Goal: Task Accomplishment & Management: Complete application form

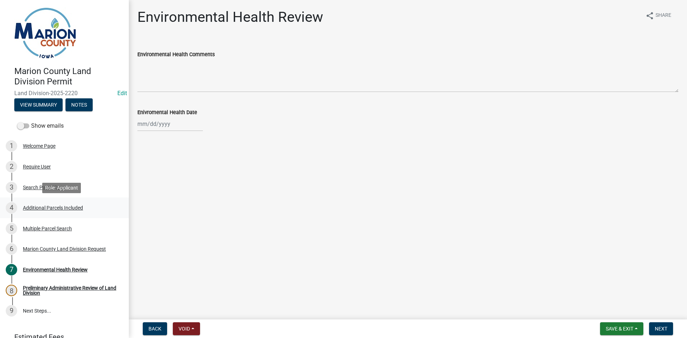
click at [57, 205] on div "Additional Parcels Included" at bounding box center [53, 207] width 60 height 5
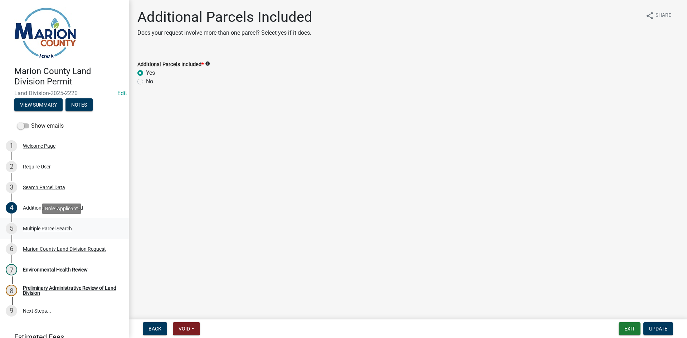
click at [58, 228] on div "Multiple Parcel Search" at bounding box center [47, 228] width 49 height 5
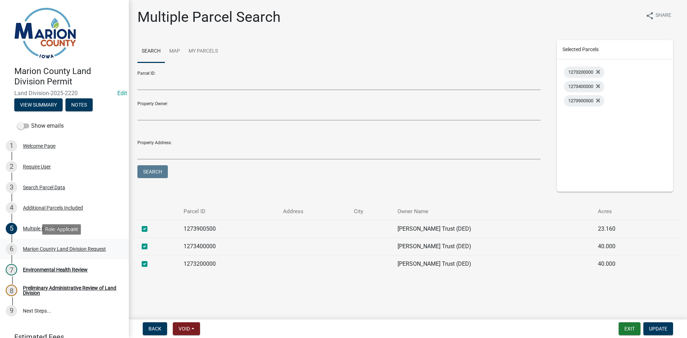
click at [64, 250] on div "Marion County Land Division Request" at bounding box center [64, 248] width 83 height 5
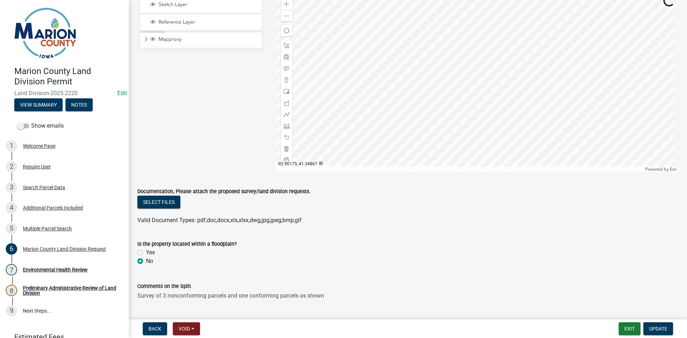
scroll to position [822, 0]
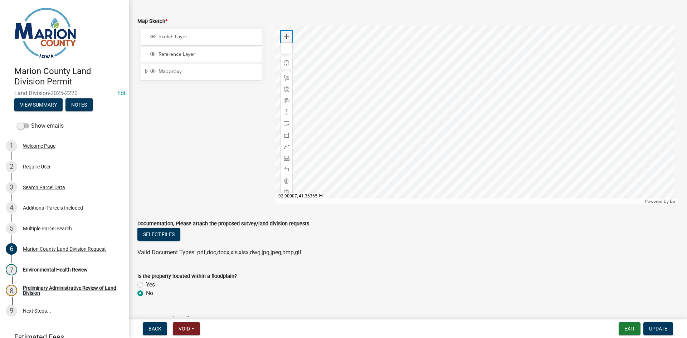
click at [285, 35] on span at bounding box center [287, 37] width 6 height 6
click at [357, 59] on div at bounding box center [476, 114] width 403 height 179
click at [399, 166] on div at bounding box center [476, 114] width 403 height 179
click at [65, 267] on div "Environmental Health Review" at bounding box center [55, 269] width 65 height 5
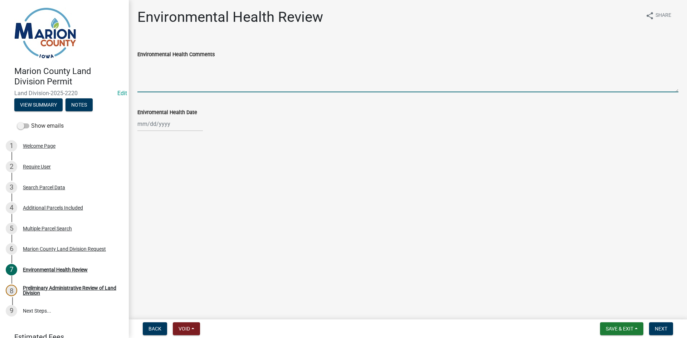
click at [185, 80] on textarea "Environmental Health Comments" at bounding box center [407, 76] width 541 height 34
type textarea "n"
type textarea "NO CONCERNS"
click at [182, 118] on div at bounding box center [169, 124] width 65 height 15
select select "10"
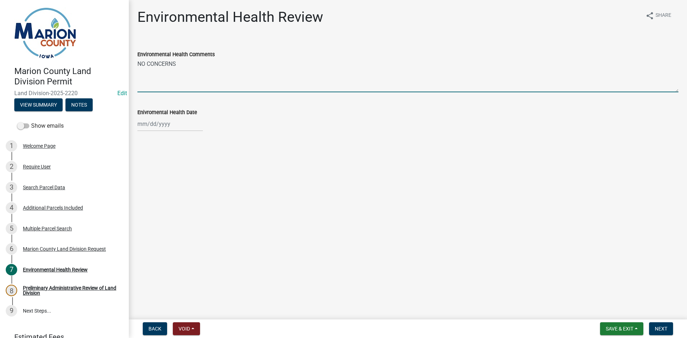
select select "2025"
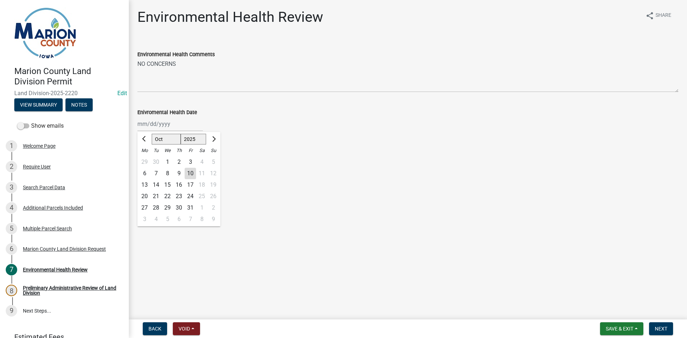
click at [189, 174] on div "10" at bounding box center [190, 173] width 11 height 11
type input "[DATE]"
click at [664, 327] on span "Next" at bounding box center [660, 329] width 13 height 6
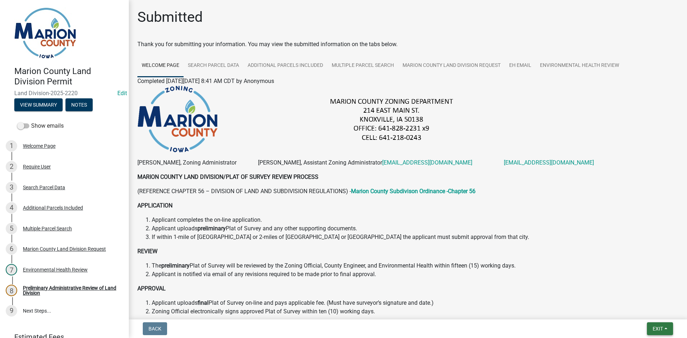
click at [652, 326] on span "Exit" at bounding box center [657, 329] width 10 height 6
click at [645, 315] on button "Save & Exit" at bounding box center [643, 309] width 57 height 17
